Goal: Information Seeking & Learning: Learn about a topic

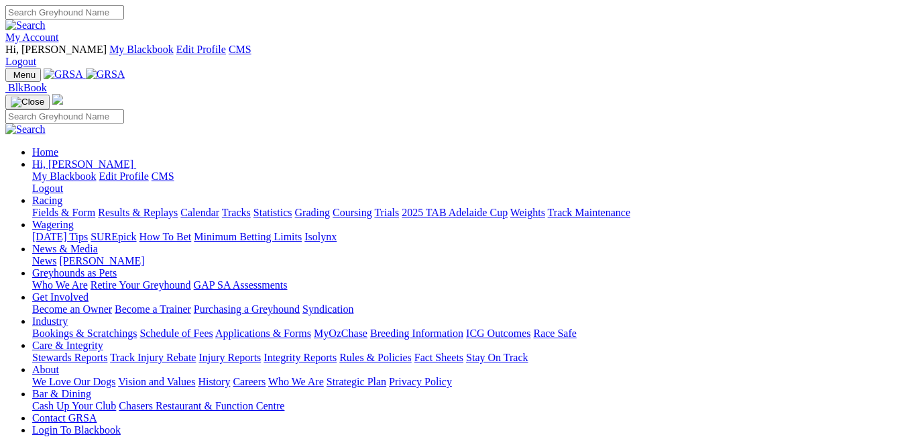
scroll to position [545, 0]
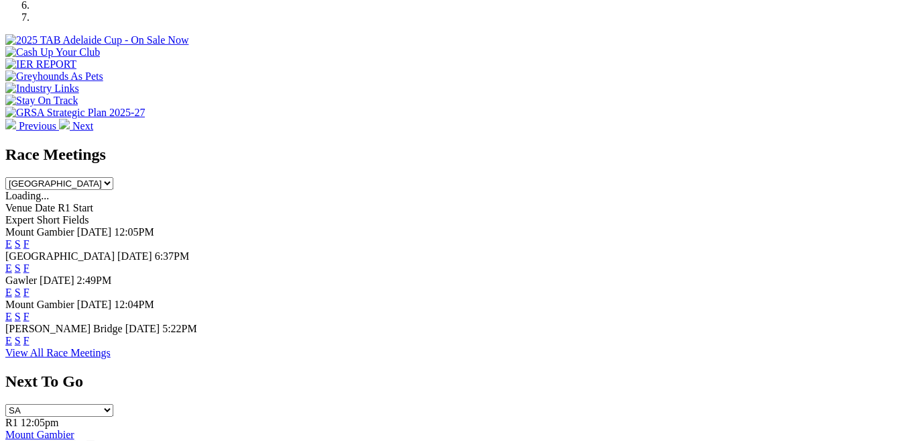
drag, startPoint x: 0, startPoint y: 0, endPoint x: 522, endPoint y: 131, distance: 537.9
click at [12, 286] on link "E" at bounding box center [8, 291] width 7 height 11
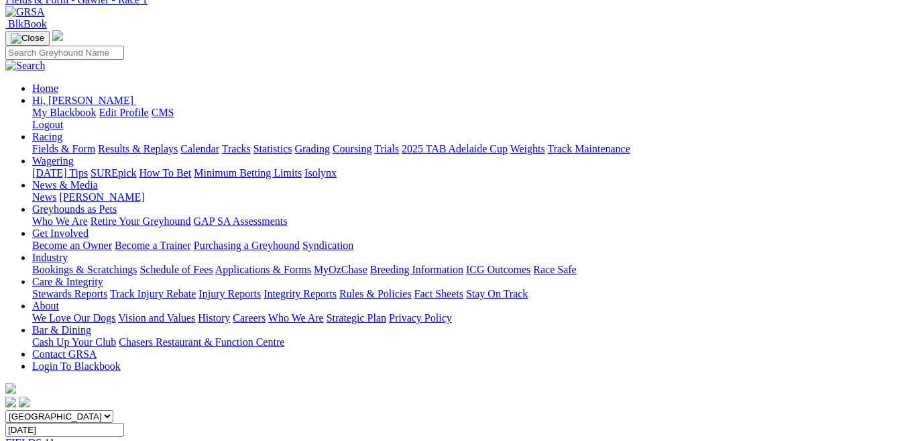
drag, startPoint x: 919, startPoint y: 432, endPoint x: 927, endPoint y: 433, distance: 8.1
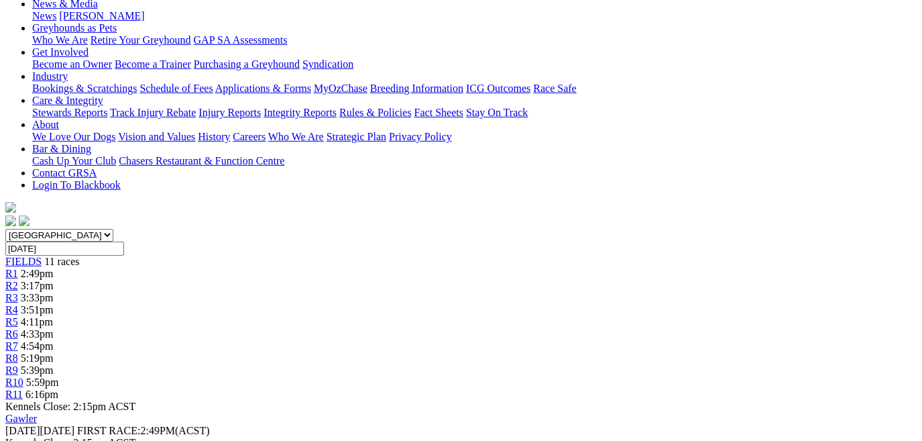
scroll to position [285, 148]
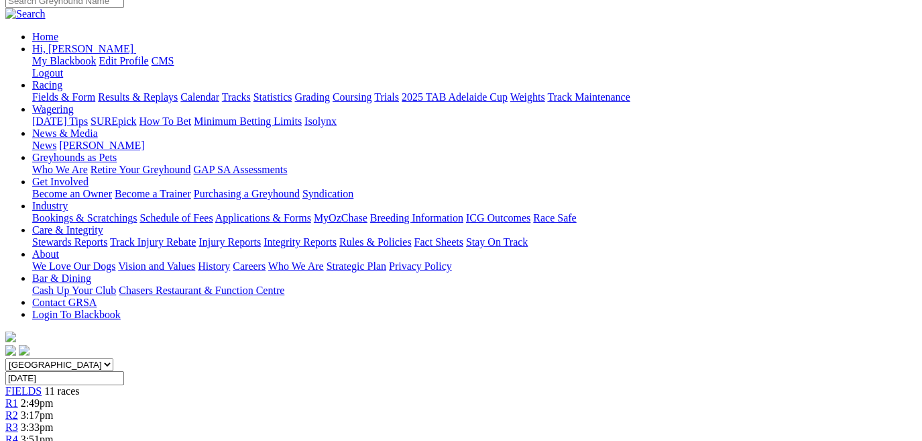
scroll to position [135, 0]
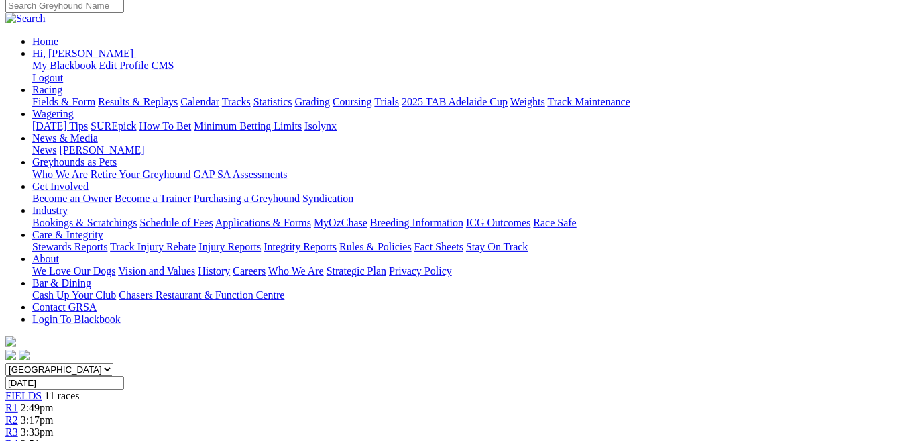
click at [54, 414] on span "3:17pm" at bounding box center [37, 419] width 33 height 11
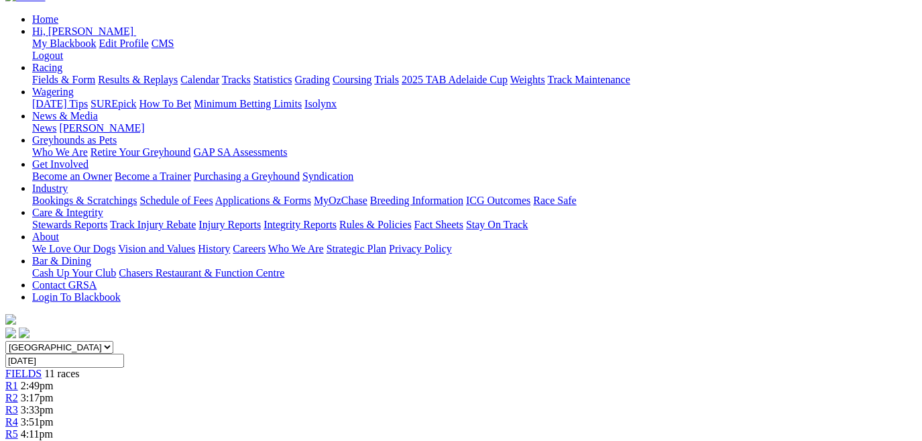
scroll to position [145, 0]
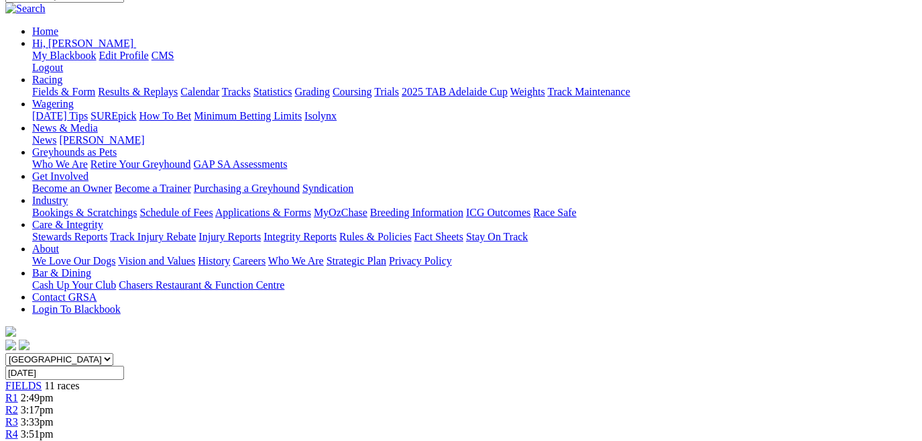
click at [54, 416] on span "3:33pm" at bounding box center [37, 421] width 33 height 11
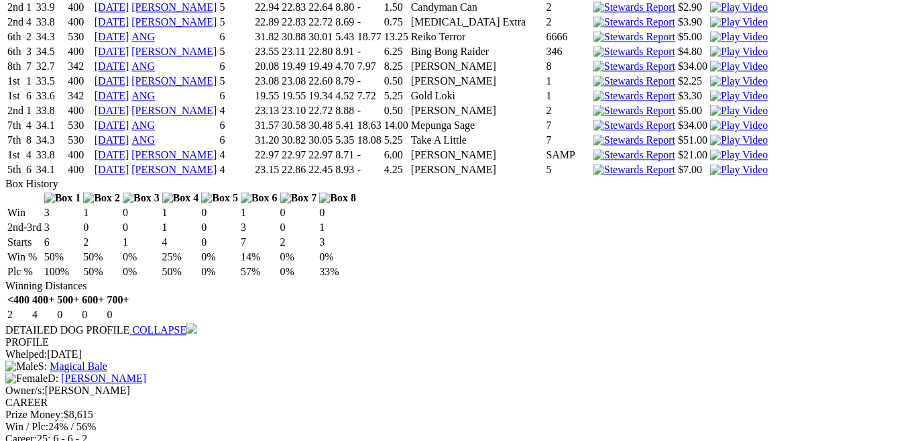
scroll to position [1848, 0]
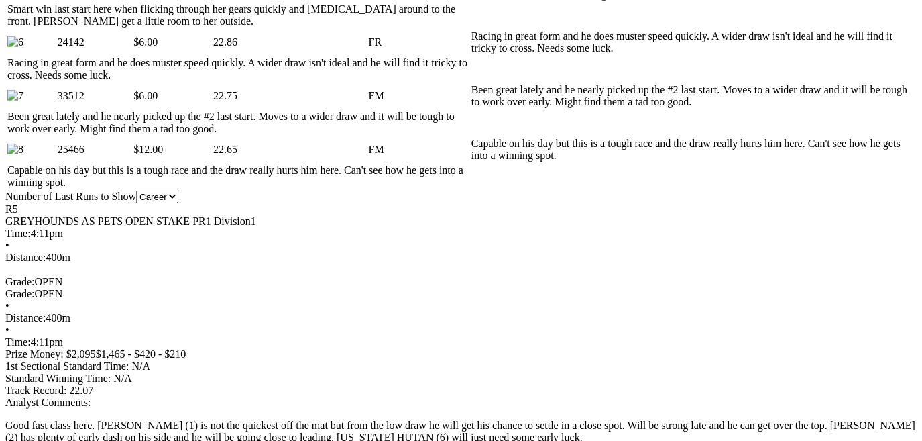
scroll to position [0, 0]
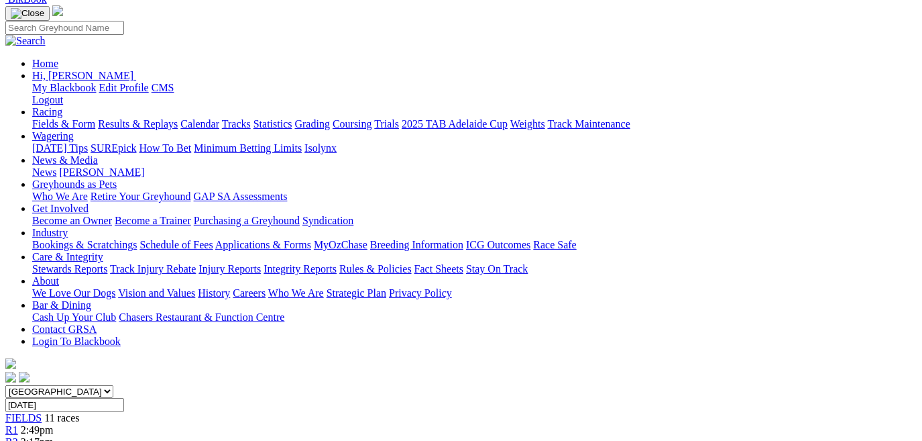
scroll to position [58, 0]
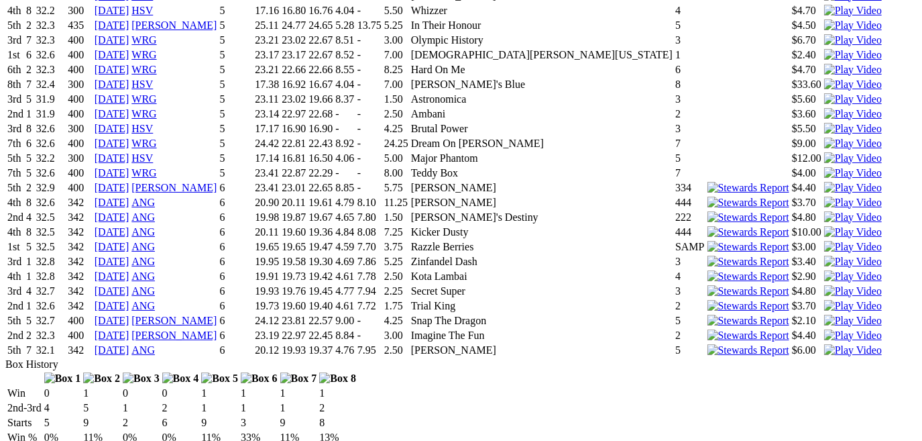
scroll to position [3109, 0]
